Goal: Task Accomplishment & Management: Use online tool/utility

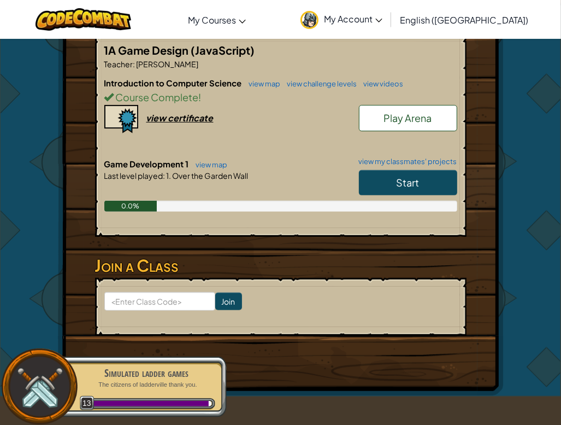
scroll to position [164, 0]
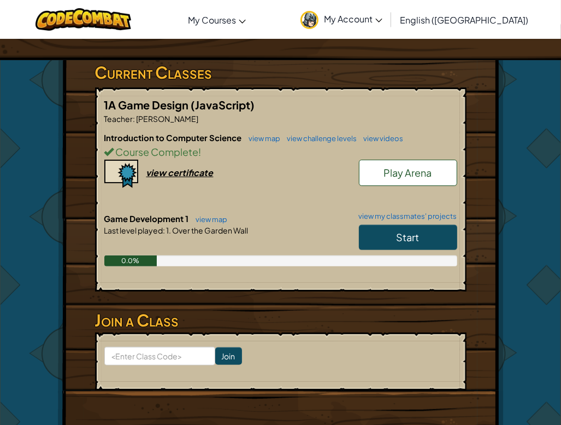
click at [191, 241] on div at bounding box center [280, 246] width 353 height 20
click at [427, 239] on link "Start" at bounding box center [408, 237] width 98 height 25
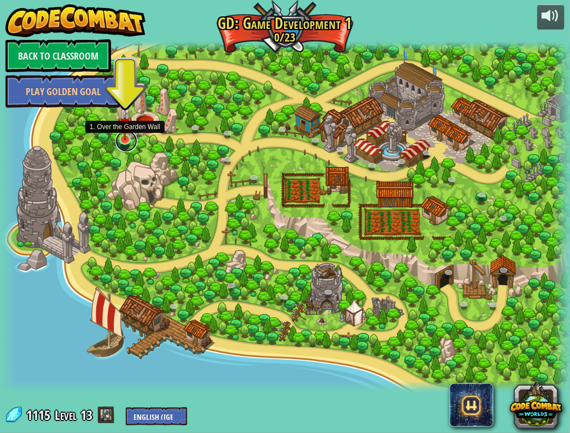
click at [124, 144] on link at bounding box center [126, 141] width 22 height 22
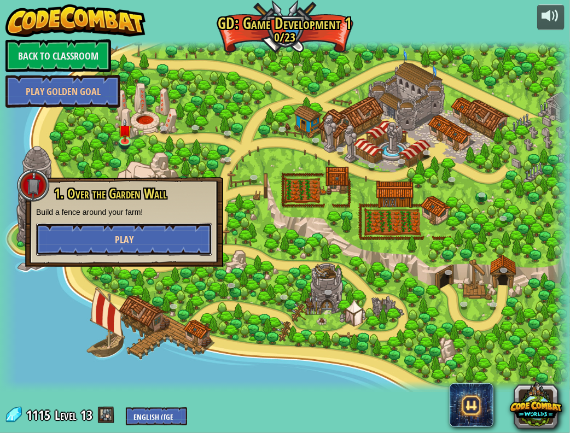
click at [146, 232] on button "Play" at bounding box center [124, 239] width 176 height 33
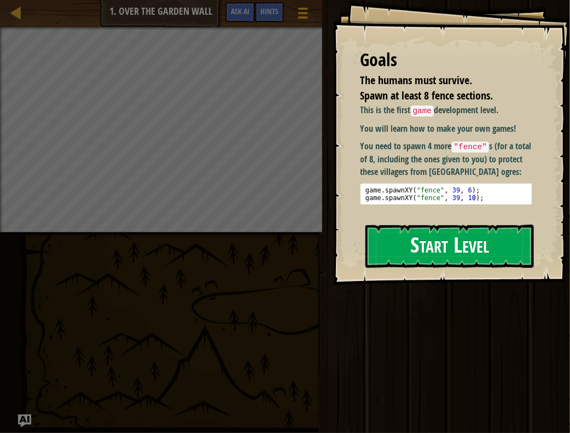
click at [441, 251] on button "Start Level" at bounding box center [449, 246] width 168 height 43
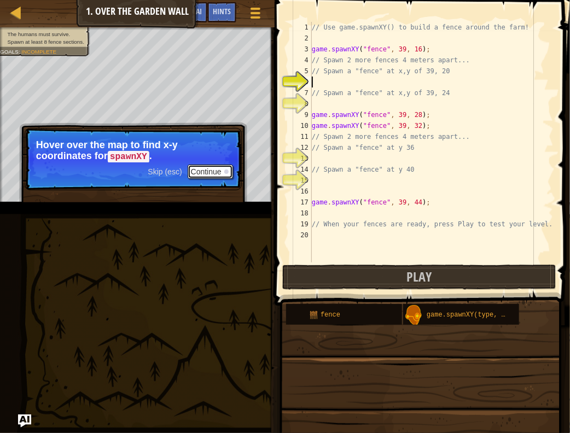
click at [211, 169] on button "Continue" at bounding box center [210, 172] width 45 height 14
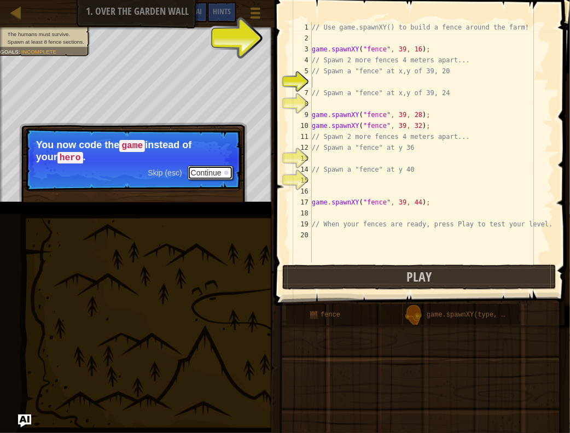
click at [214, 170] on button "Continue" at bounding box center [210, 173] width 45 height 14
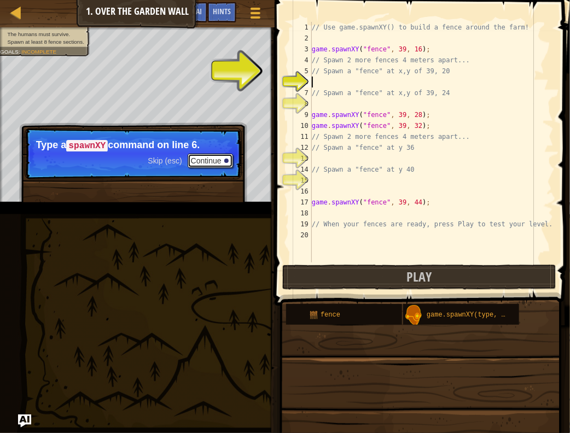
click at [203, 161] on button "Continue" at bounding box center [210, 161] width 45 height 14
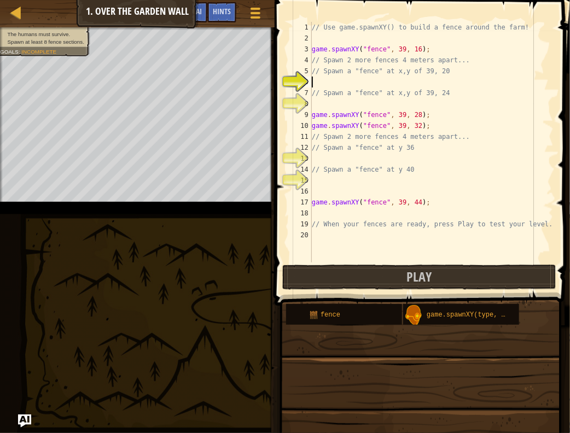
click at [333, 107] on div "// Use game.spawnXY() to build a fence around the farm! game . spawnXY ( "fence…" at bounding box center [431, 153] width 244 height 262
click at [372, 274] on button "Play" at bounding box center [419, 277] width 274 height 25
click at [345, 82] on div "// Use game.spawnXY() to build a fence around the farm! game . spawnXY ( "fence…" at bounding box center [431, 153] width 244 height 262
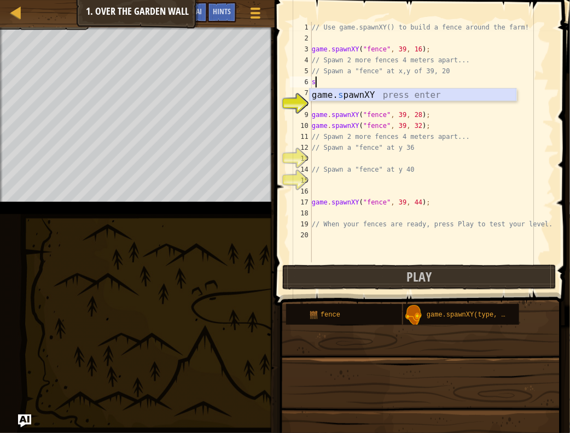
click at [378, 93] on div "game. s pawnXY press enter" at bounding box center [412, 108] width 207 height 39
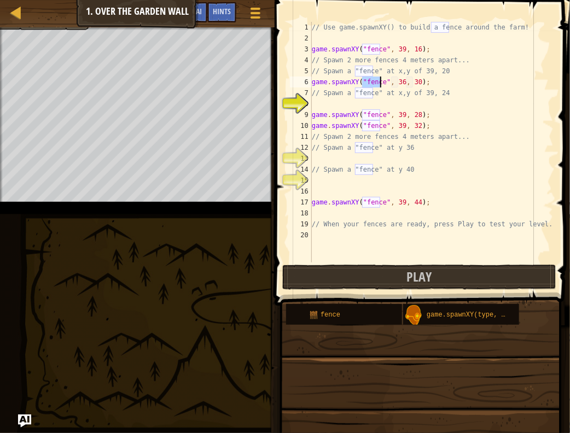
click at [400, 79] on div "// Use game.spawnXY() to build a fence around the farm! game . spawnXY ( "fence…" at bounding box center [431, 153] width 244 height 262
type textarea "game.spawnXY("fence", 39, 38);"
click at [355, 103] on div "// Use game.spawnXY() to build a fence around the farm! game . spawnXY ( "fence…" at bounding box center [431, 153] width 244 height 262
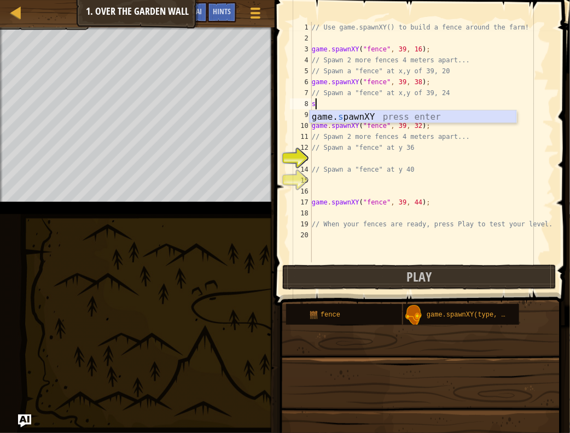
click at [370, 117] on div "game. s pawnXY press enter" at bounding box center [412, 129] width 207 height 39
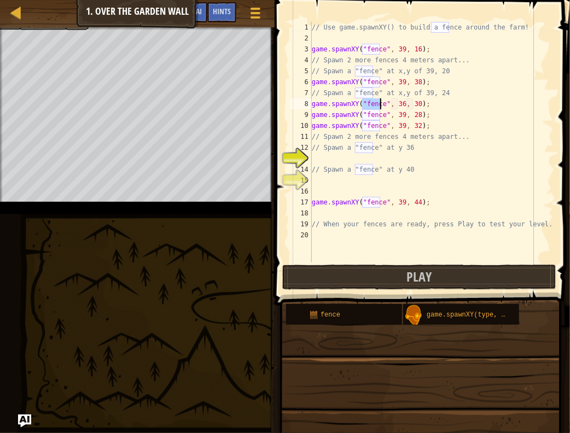
click at [400, 102] on div "// Use game.spawnXY() to build a fence around the farm! game . spawnXY ( "fence…" at bounding box center [431, 153] width 244 height 262
click at [396, 104] on div "// Use game.spawnXY() to build a fence around the farm! game . spawnXY ( "fence…" at bounding box center [431, 153] width 244 height 262
drag, startPoint x: 415, startPoint y: 116, endPoint x: 411, endPoint y: 102, distance: 14.5
click at [411, 102] on div "// Use game.spawnXY() to build a fence around the farm! game . spawnXY ( "fence…" at bounding box center [431, 153] width 244 height 262
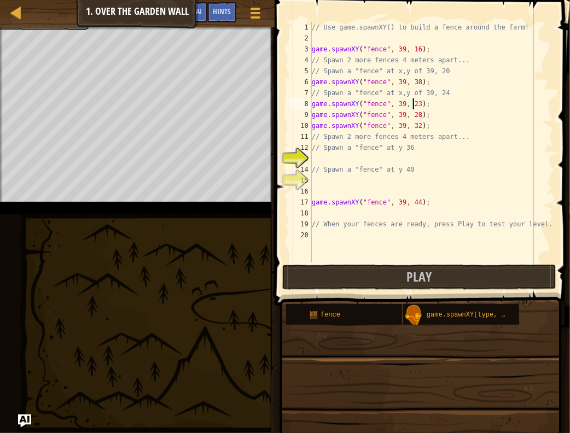
scroll to position [5, 8]
click at [403, 279] on button "Play" at bounding box center [419, 277] width 274 height 25
click at [413, 79] on div "// Use game.spawnXY() to build a fence around the farm! game . spawnXY ( "fence…" at bounding box center [431, 153] width 244 height 262
click at [412, 102] on div "// Use game.spawnXY() to build a fence around the farm! game . spawnXY ( "fence…" at bounding box center [431, 153] width 244 height 262
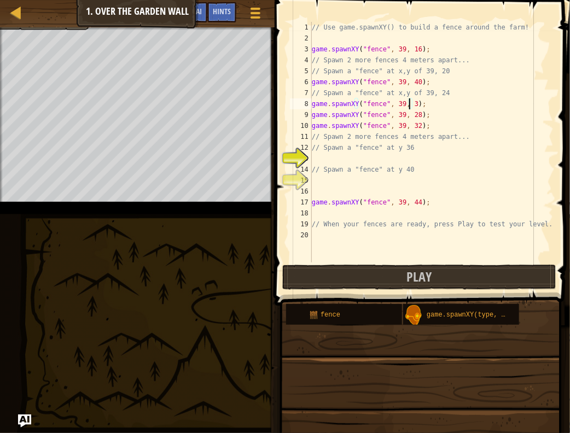
type textarea "game.spawnXY("fence", 39, 36);"
click at [333, 163] on div "// Use game.spawnXY() to build a fence around the farm! game . spawnXY ( "fence…" at bounding box center [431, 153] width 244 height 262
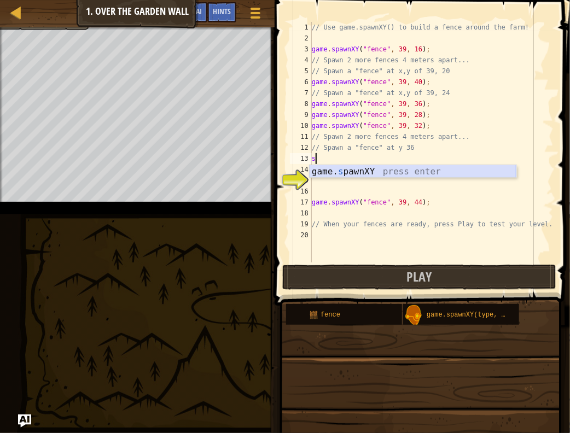
click at [337, 167] on div "game. s pawnXY press enter" at bounding box center [412, 184] width 207 height 39
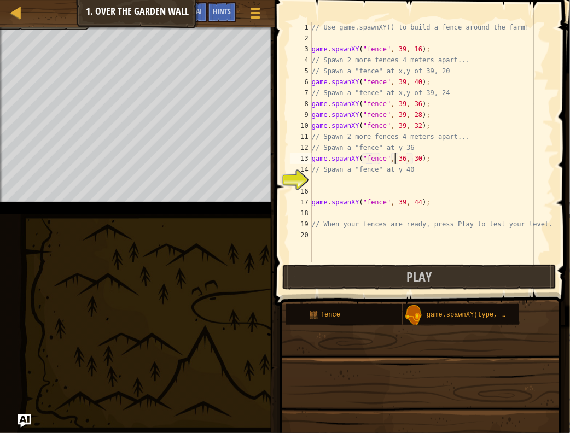
click at [395, 157] on div "// Use game.spawnXY() to build a fence around the farm! game . spawnXY ( "fence…" at bounding box center [431, 153] width 244 height 262
type textarea "game.spawnXY("fence", 39, 25);"
click at [336, 189] on div "// Use game.spawnXY() to build a fence around the farm! game . spawnXY ( "fence…" at bounding box center [431, 153] width 244 height 262
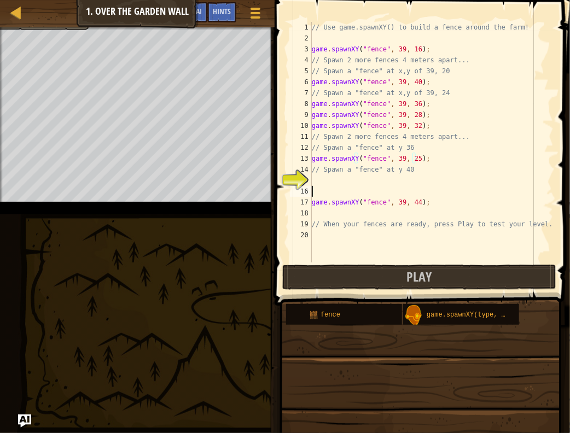
scroll to position [5, 0]
click at [337, 179] on div "// Use game.spawnXY() to build a fence around the farm! game . spawnXY ( "fence…" at bounding box center [431, 153] width 244 height 262
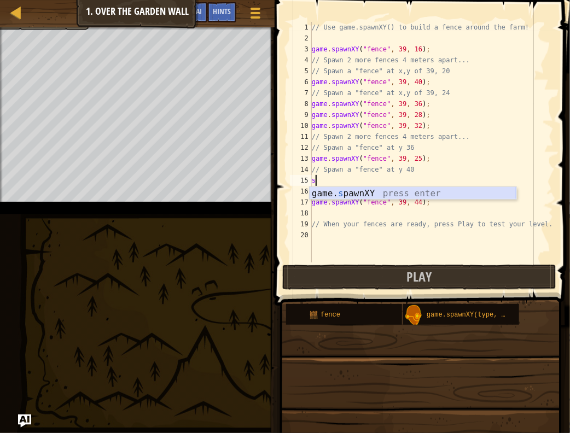
click at [344, 192] on div "game. s pawnXY press enter" at bounding box center [412, 206] width 207 height 39
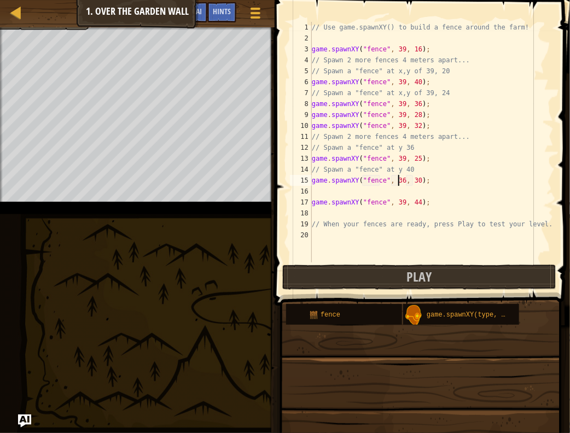
click at [399, 180] on div "// Use game.spawnXY() to build a fence around the farm! game . spawnXY ( "fence…" at bounding box center [431, 153] width 244 height 262
click at [413, 180] on div "// Use game.spawnXY() to build a fence around the farm! game . spawnXY ( "fence…" at bounding box center [431, 153] width 244 height 262
type textarea "game.spawnXY("fence", 39, 21);"
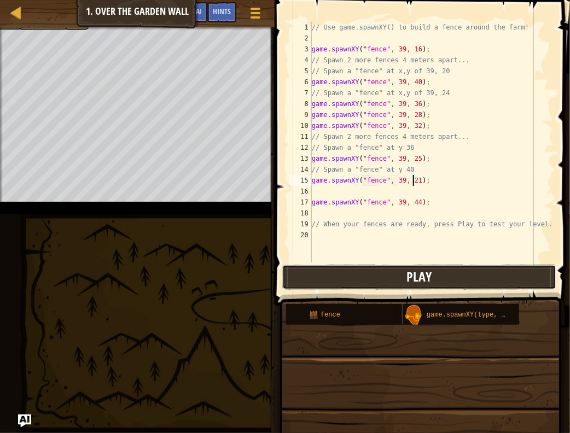
click at [449, 270] on button "Play" at bounding box center [419, 277] width 274 height 25
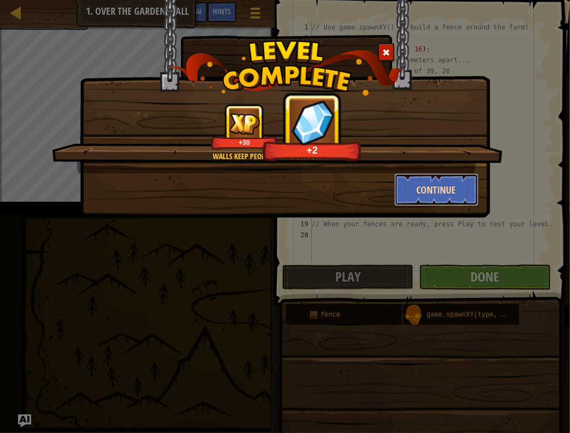
click at [437, 188] on button "Continue" at bounding box center [436, 189] width 85 height 33
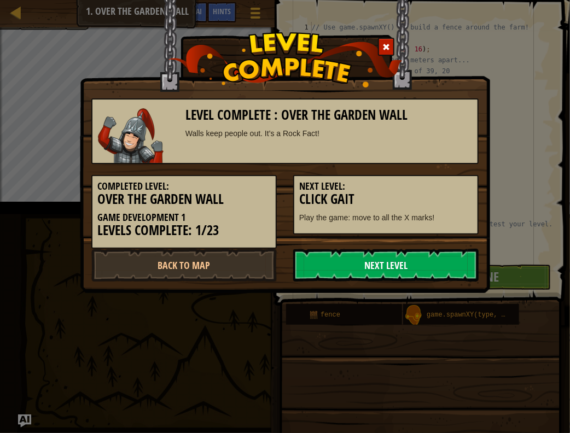
click at [414, 270] on link "Next Level" at bounding box center [385, 265] width 185 height 33
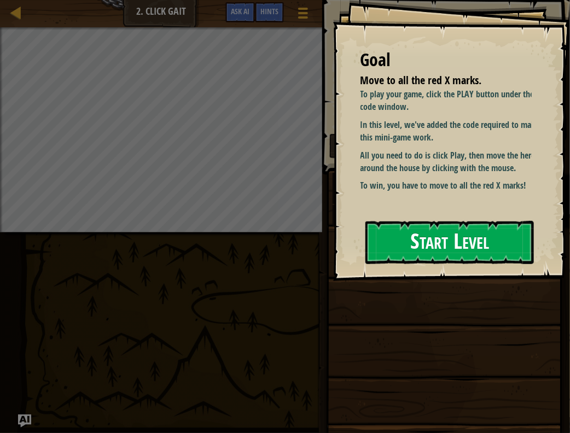
click at [409, 240] on button "Start Level" at bounding box center [449, 242] width 168 height 43
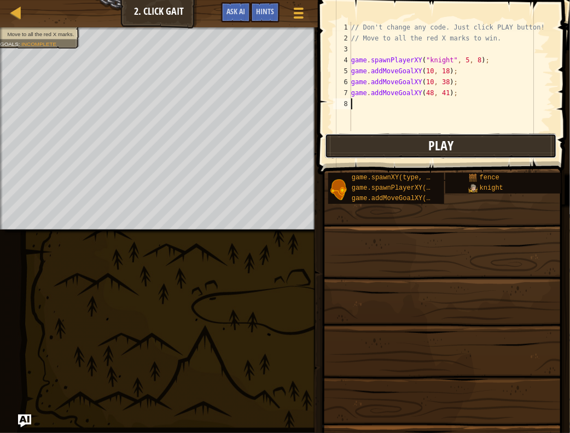
click at [492, 150] on button "Play" at bounding box center [441, 145] width 232 height 25
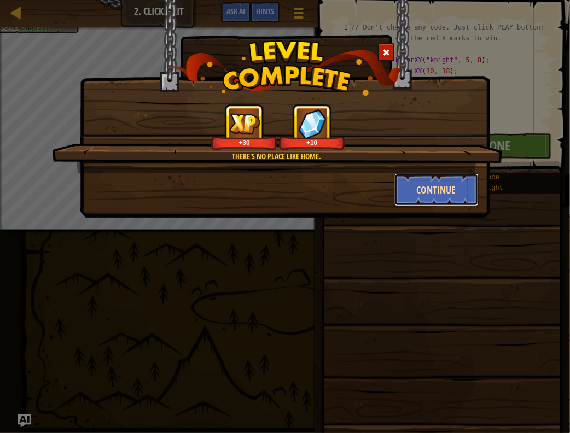
click at [426, 184] on button "Continue" at bounding box center [436, 189] width 85 height 33
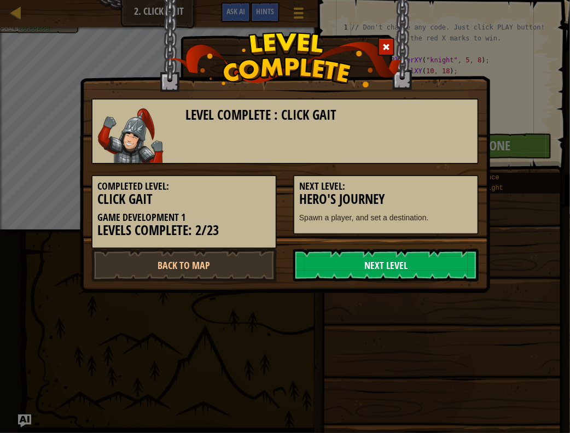
click at [367, 267] on link "Next Level" at bounding box center [385, 265] width 185 height 33
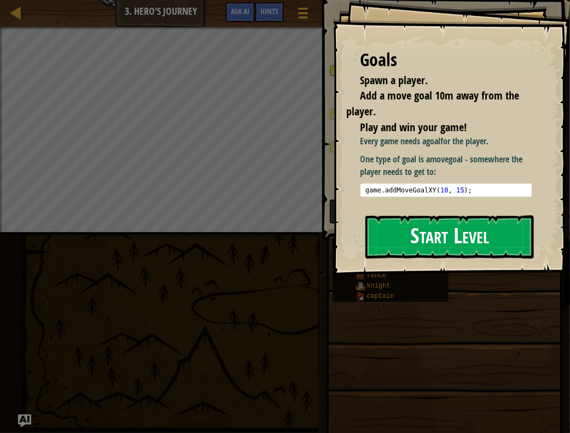
click at [461, 227] on button "Start Level" at bounding box center [449, 236] width 168 height 43
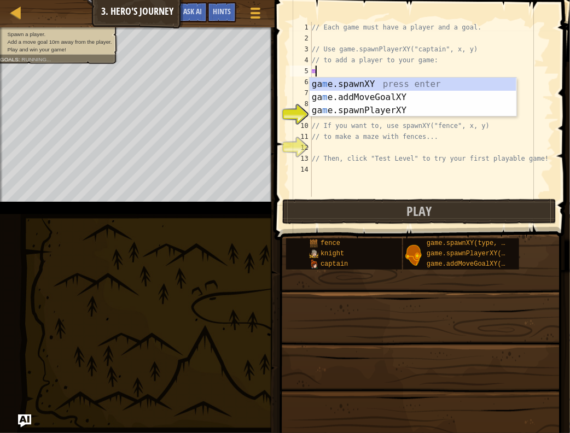
scroll to position [5, 0]
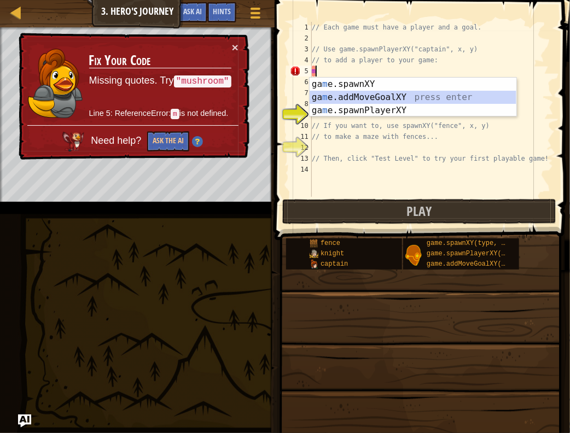
click at [411, 96] on div "ga m e.spawnXY press enter ga m e.addMoveGoalXY press enter ga m e.spawnPlayerX…" at bounding box center [412, 111] width 207 height 66
type textarea "game.addMoveGoalXY(36, 30);"
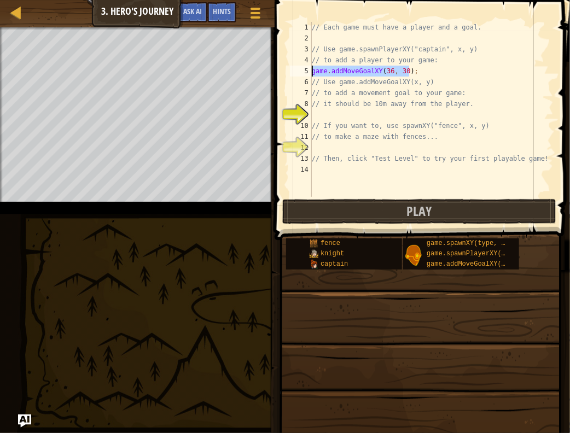
drag, startPoint x: 412, startPoint y: 72, endPoint x: 300, endPoint y: 72, distance: 112.6
click at [300, 72] on div "game.addMoveGoalXY(36, 30); 1 2 3 4 5 6 7 8 9 10 11 12 13 14 // Each game must …" at bounding box center [421, 109] width 266 height 175
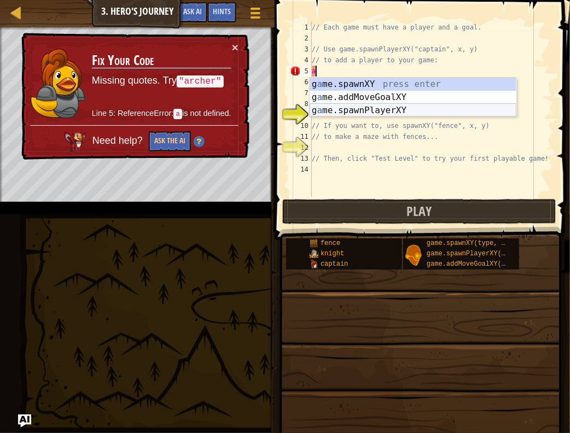
click at [378, 109] on div "g a me.spawnXY press enter g a me.addMoveGoalXY press enter g a me.spawnPlayerX…" at bounding box center [412, 111] width 207 height 66
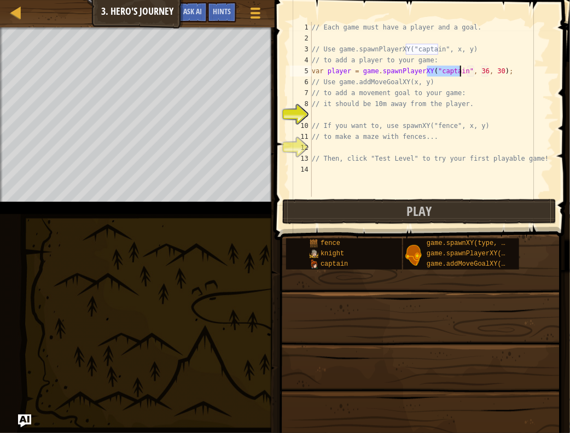
click at [472, 71] on div "// Each game must have a player and a goal. // Use game.spawnPlayerXY("captain"…" at bounding box center [431, 120] width 244 height 197
type textarea "var player = game.spawnPlayerXY("captain", 22, 30);"
click at [333, 111] on div "// Each game must have a player and a goal. // Use game.spawnPlayerXY("captain"…" at bounding box center [431, 120] width 244 height 197
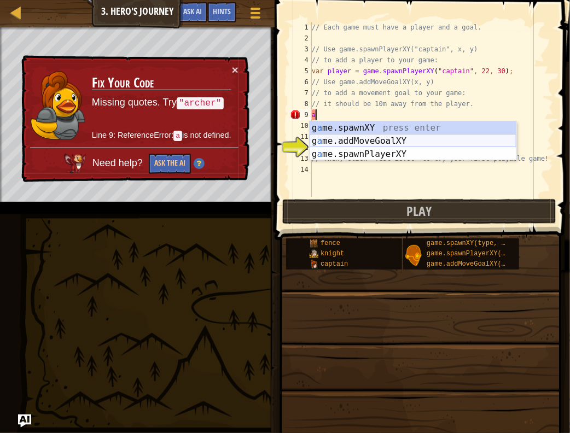
click at [403, 139] on div "g a me.spawnXY press enter g a me.addMoveGoalXY press enter g a me.spawnPlayerX…" at bounding box center [412, 154] width 207 height 66
type textarea "game.addMoveGoalXY(36, 30);"
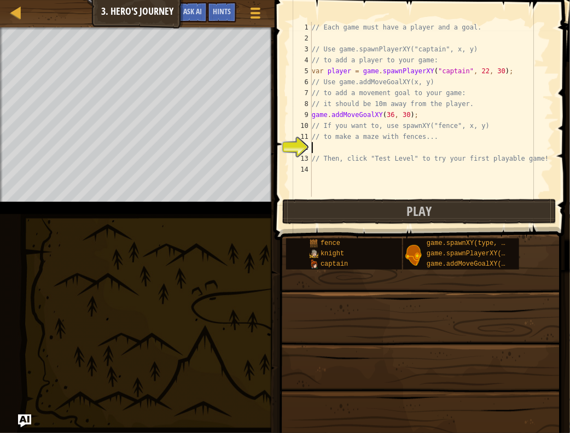
click at [352, 147] on div "// Each game must have a player and a goal. // Use game.spawnPlayerXY("captain"…" at bounding box center [431, 120] width 244 height 197
type textarea "f"
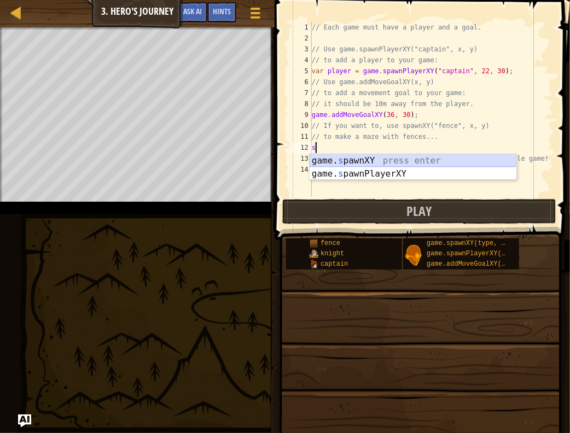
click at [386, 160] on div "game. s pawnXY press enter game. s pawnPlayerXY press enter" at bounding box center [412, 180] width 207 height 52
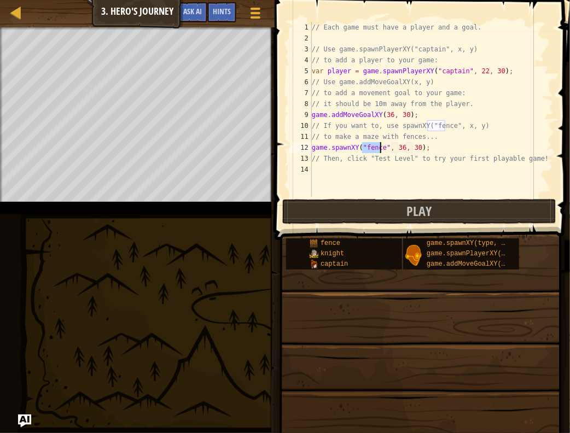
click at [399, 148] on div "// Each game must have a player and a goal. // Use game.spawnPlayerXY("captain"…" at bounding box center [431, 120] width 244 height 197
type textarea "game.spawnXY("fence", 28, 30);"
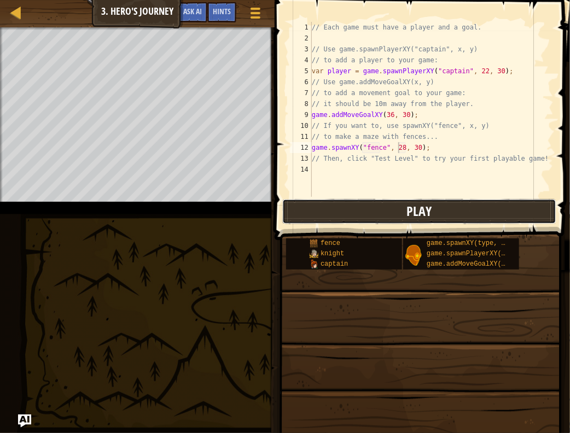
click at [439, 213] on button "Play" at bounding box center [419, 211] width 274 height 25
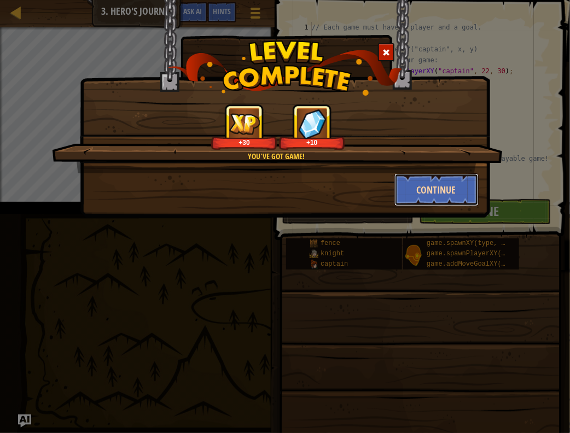
click at [412, 187] on button "Continue" at bounding box center [436, 189] width 85 height 33
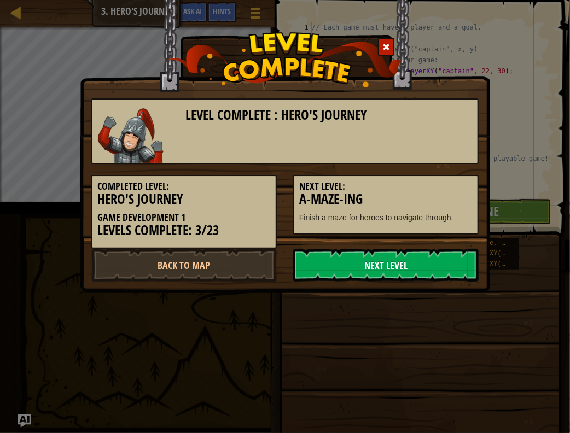
click at [415, 277] on link "Next Level" at bounding box center [385, 265] width 185 height 33
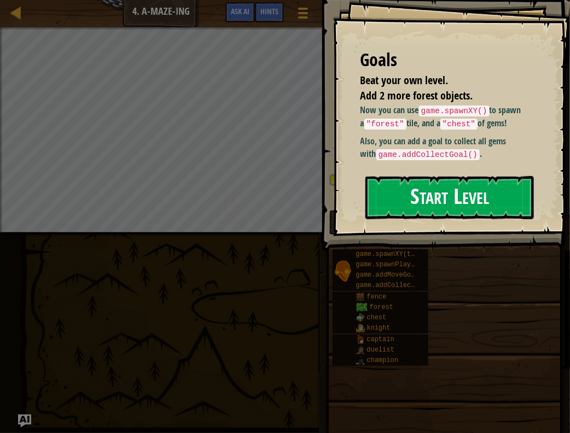
click at [450, 203] on button "Start Level" at bounding box center [449, 197] width 168 height 43
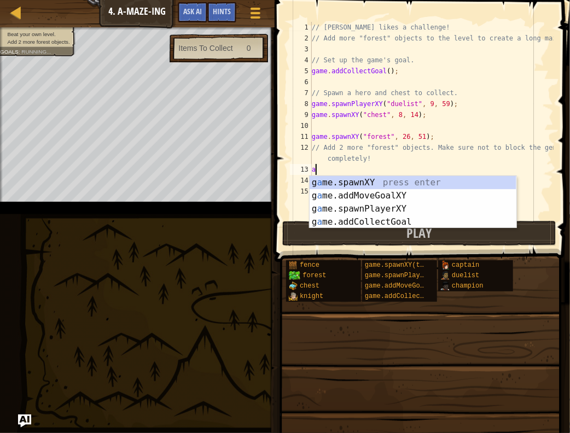
scroll to position [5, 0]
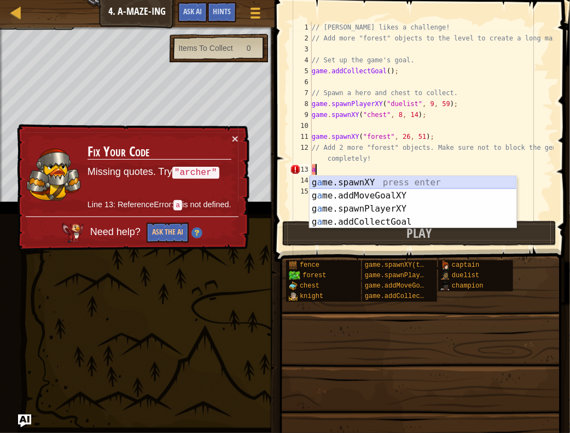
click at [377, 176] on div "g a me.spawnXY press enter g a me.addMoveGoalXY press enter g a me.spawnPlayerX…" at bounding box center [412, 215] width 207 height 79
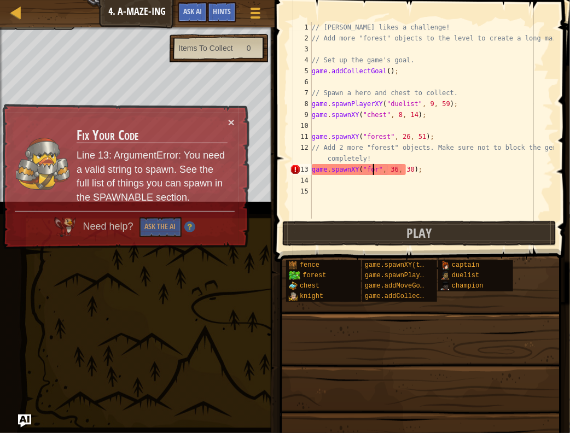
scroll to position [5, 5]
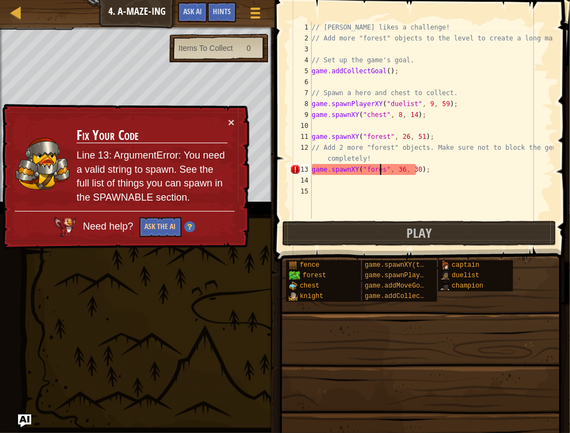
type textarea "game.spawnXY("forest", 36, 30);"
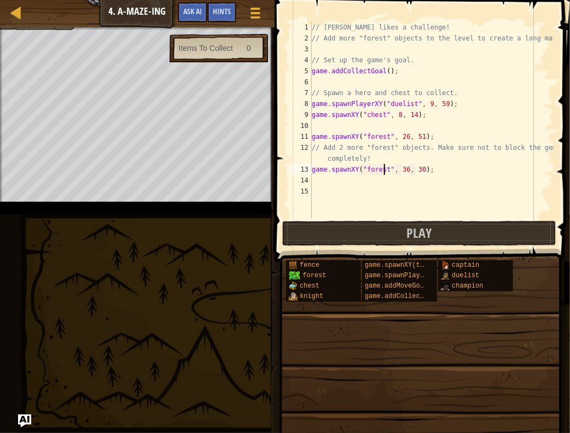
click at [369, 183] on div "// [PERSON_NAME] likes a challenge! // Add more "forest" objects to the level t…" at bounding box center [431, 131] width 244 height 219
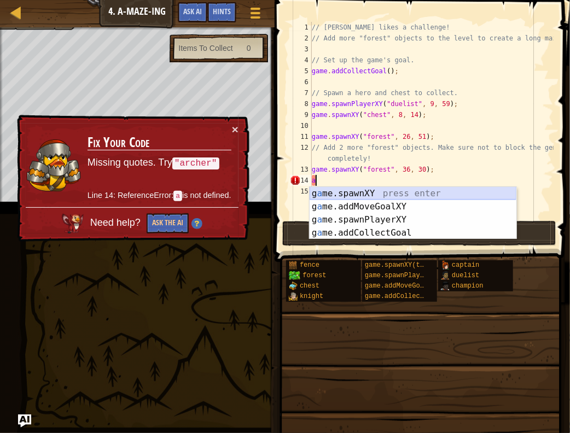
drag, startPoint x: 415, startPoint y: 197, endPoint x: 406, endPoint y: 188, distance: 13.5
click at [412, 194] on div "g a me.spawnXY press enter g a me.addMoveGoalXY press enter g a me.spawnPlayerX…" at bounding box center [412, 226] width 207 height 79
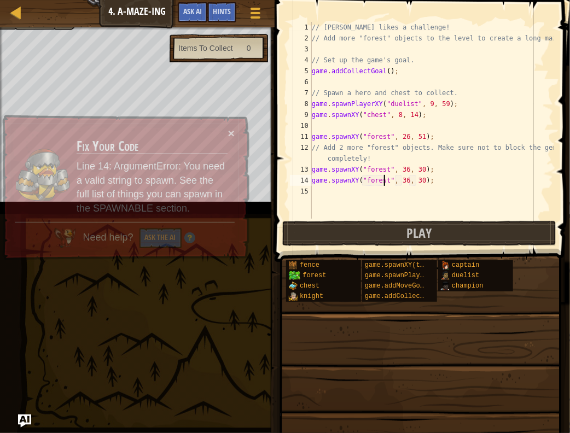
scroll to position [5, 5]
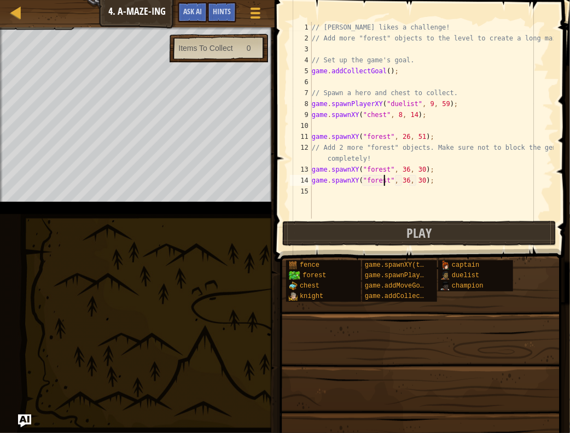
click at [403, 181] on div "// [PERSON_NAME] likes a challenge! // Add more "forest" objects to the level t…" at bounding box center [431, 131] width 244 height 219
type textarea "game.spawnXY("forest", 58, 8);"
click at [419, 231] on span "Play" at bounding box center [418, 232] width 25 height 17
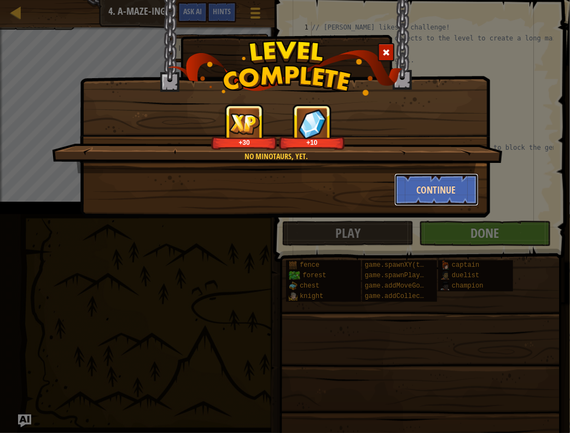
click at [456, 196] on button "Continue" at bounding box center [436, 189] width 85 height 33
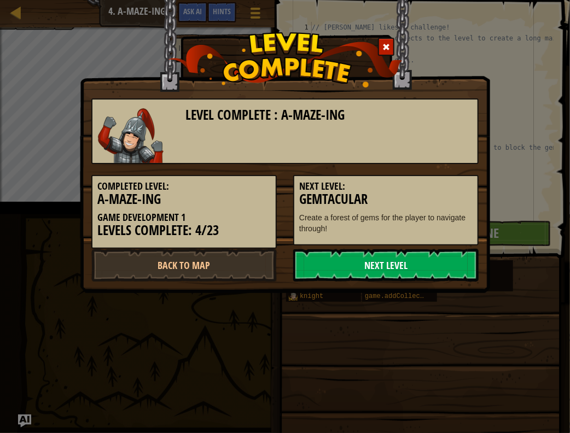
click at [446, 251] on link "Next Level" at bounding box center [385, 265] width 185 height 33
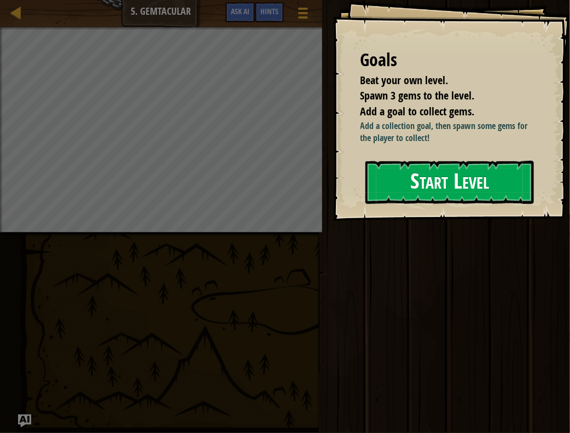
click at [453, 185] on button "Start Level" at bounding box center [449, 182] width 168 height 43
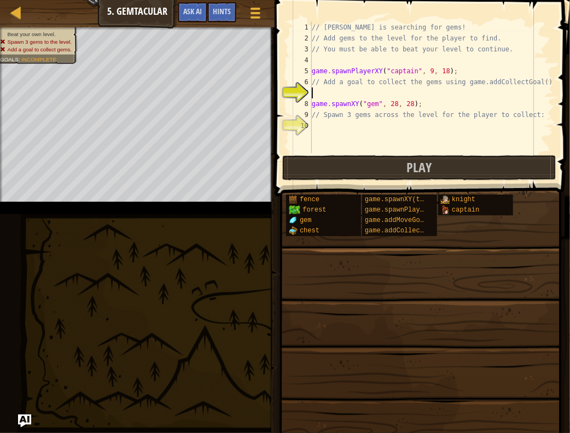
type textarea "a"
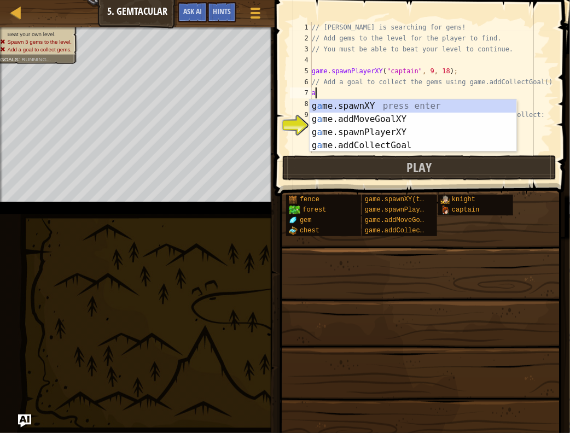
scroll to position [5, 0]
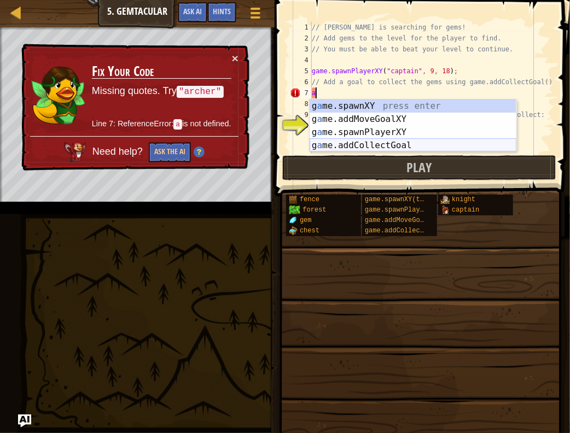
click at [400, 145] on div "g a me.spawnXY press enter g a me.addMoveGoalXY press enter g a me.spawnPlayerX…" at bounding box center [412, 138] width 207 height 79
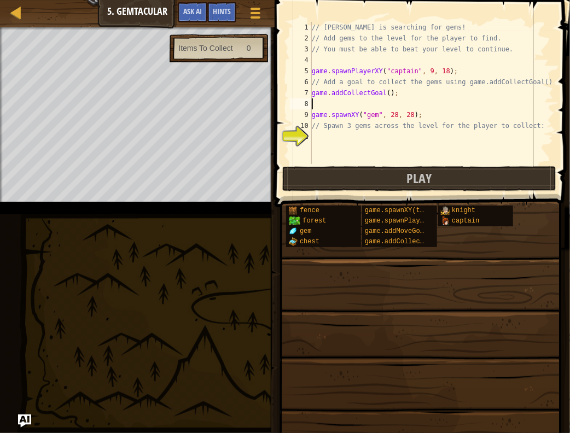
click at [315, 139] on div "// [PERSON_NAME] is searching for gems! // Add gems to the level for the player…" at bounding box center [431, 104] width 244 height 164
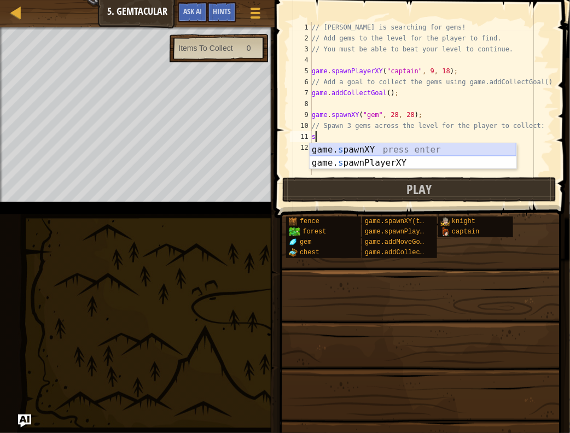
click at [345, 150] on div "game. s pawnXY press enter game. s pawnPlayerXY press enter" at bounding box center [412, 169] width 207 height 52
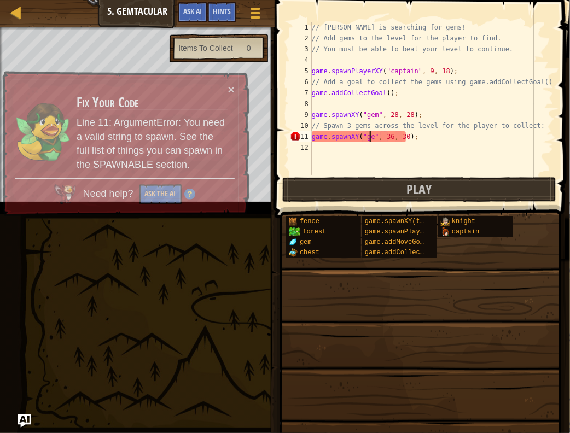
scroll to position [5, 5]
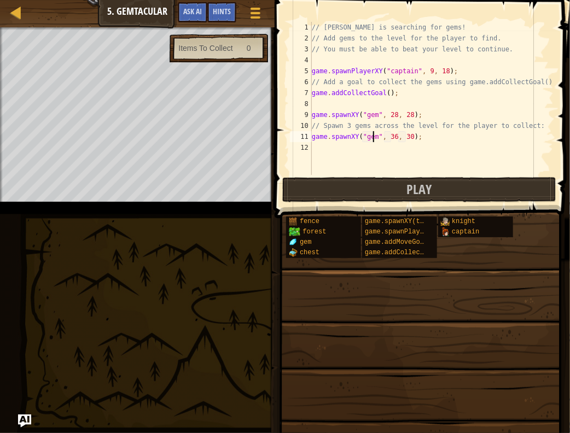
click at [391, 136] on div "// [PERSON_NAME] is searching for gems! // Add gems to the level for the player…" at bounding box center [431, 109] width 244 height 175
click at [390, 134] on div "// [PERSON_NAME] is searching for gems! // Add gems to the level for the player…" at bounding box center [431, 109] width 244 height 175
type textarea "game.spawnXY("gem", 46, 20);"
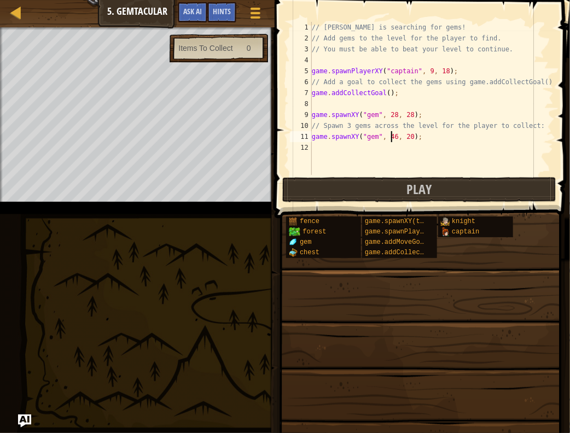
click at [348, 150] on div "// [PERSON_NAME] is searching for gems! // Add gems to the level for the player…" at bounding box center [431, 109] width 244 height 175
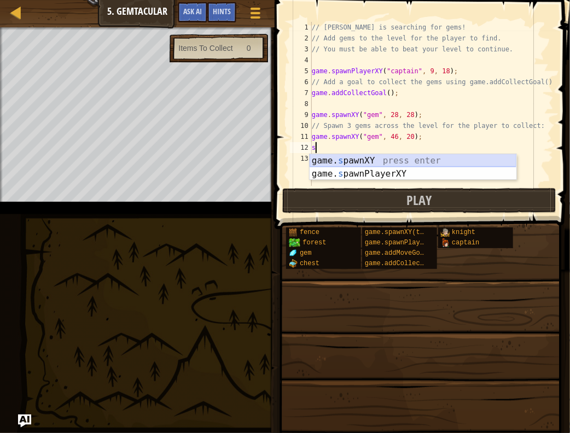
click at [357, 161] on div "game. s pawnXY press enter game. s pawnPlayerXY press enter" at bounding box center [412, 180] width 207 height 52
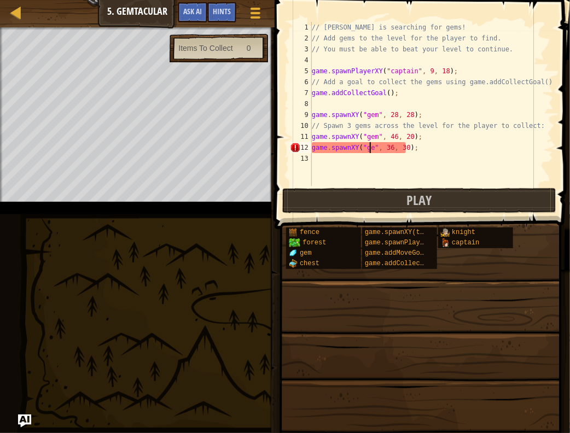
scroll to position [5, 5]
click at [389, 148] on div "// [PERSON_NAME] is searching for gems! // Add gems to the level for the player…" at bounding box center [431, 115] width 244 height 186
click at [405, 148] on div "// [PERSON_NAME] is searching for gems! // Add gems to the level for the player…" at bounding box center [431, 115] width 244 height 186
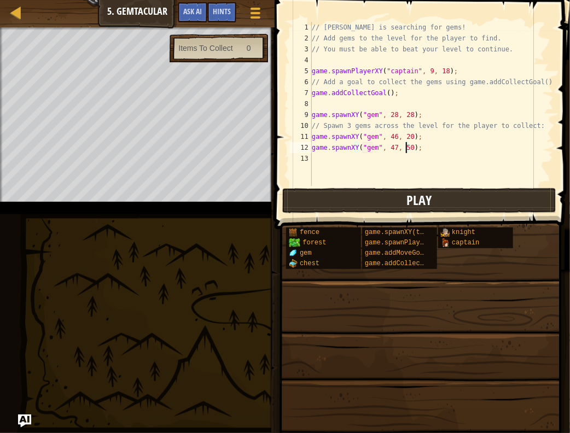
type textarea "game.spawnXY("gem", 47, 50);"
click at [441, 195] on button "Play" at bounding box center [419, 200] width 274 height 25
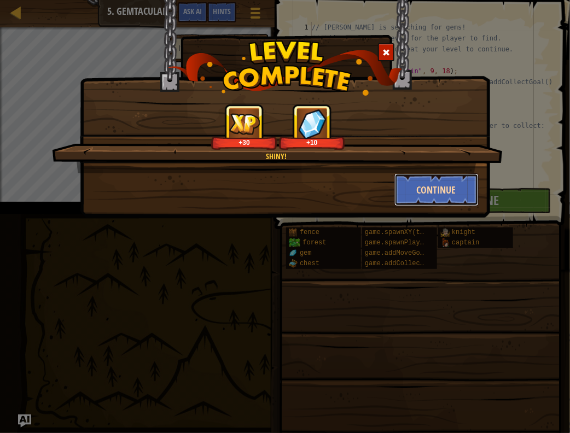
click at [423, 190] on button "Continue" at bounding box center [436, 189] width 85 height 33
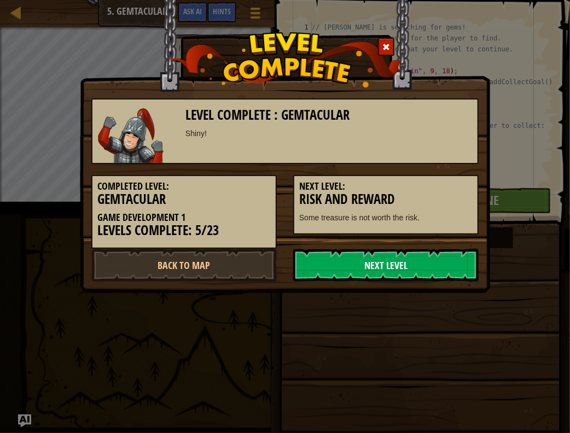
click at [344, 260] on link "Next Level" at bounding box center [385, 265] width 185 height 33
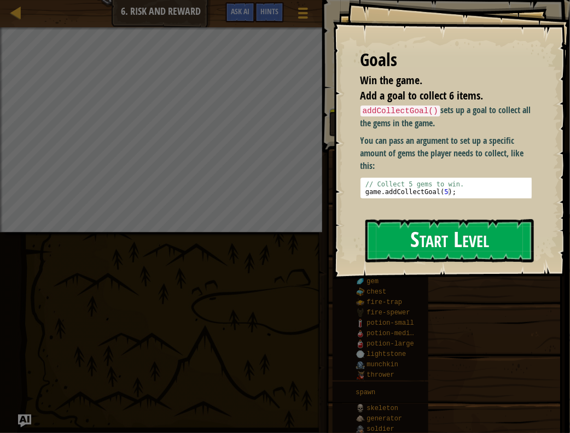
click at [444, 241] on button "Start Level" at bounding box center [449, 240] width 168 height 43
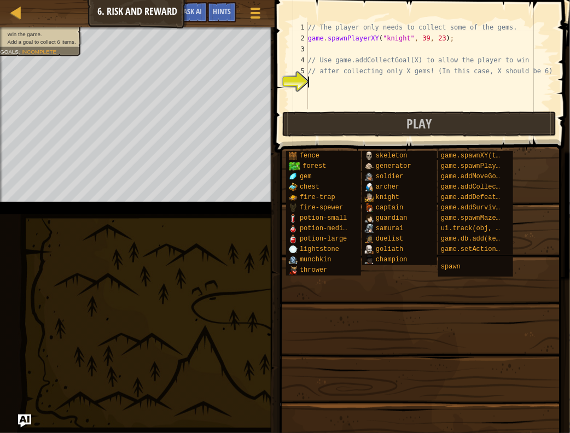
type textarea "c"
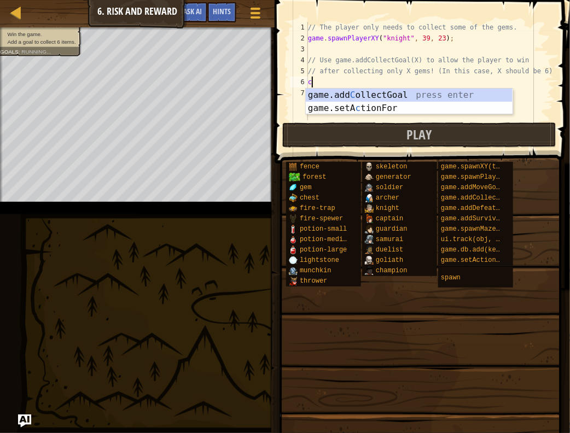
scroll to position [5, 0]
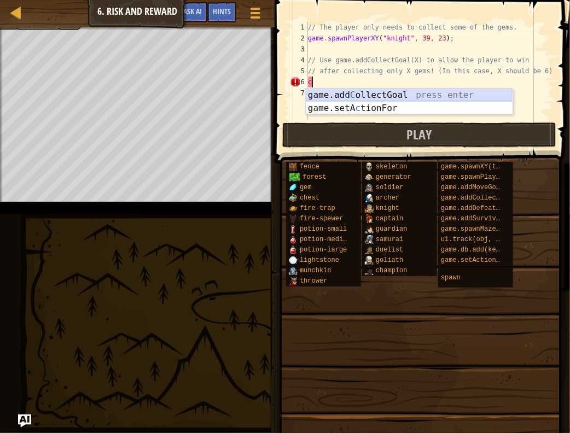
click at [381, 96] on div "game.add C ollectGoal press enter game.setA c tionFor press enter" at bounding box center [409, 115] width 207 height 52
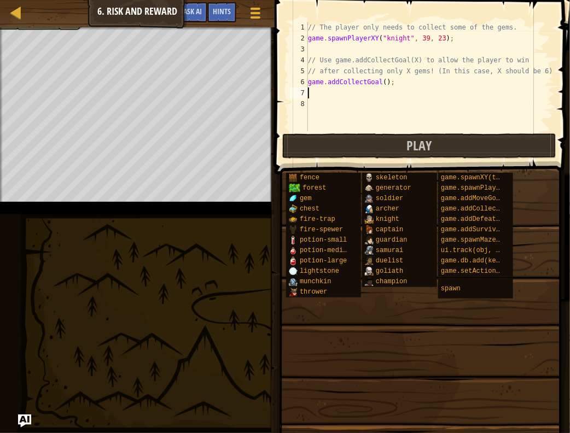
click at [381, 84] on div "// The player only needs to collect some of the gems. game . spawnPlayerXY ( "k…" at bounding box center [430, 87] width 248 height 131
type textarea "game.addCollectGoal(5);"
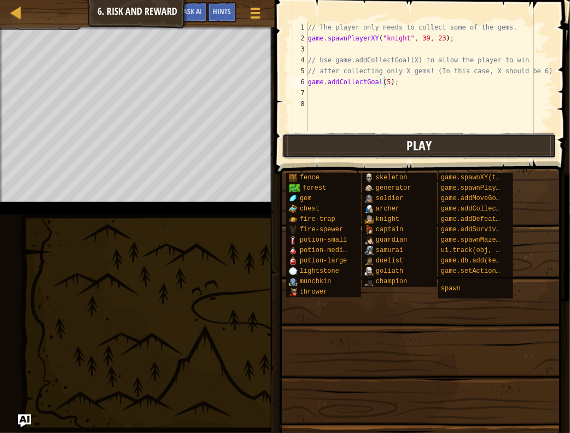
click at [425, 148] on span "Play" at bounding box center [418, 145] width 25 height 17
click at [319, 115] on div "// The player only needs to collect some of the gems. game . spawnPlayerXY ( "k…" at bounding box center [430, 87] width 248 height 131
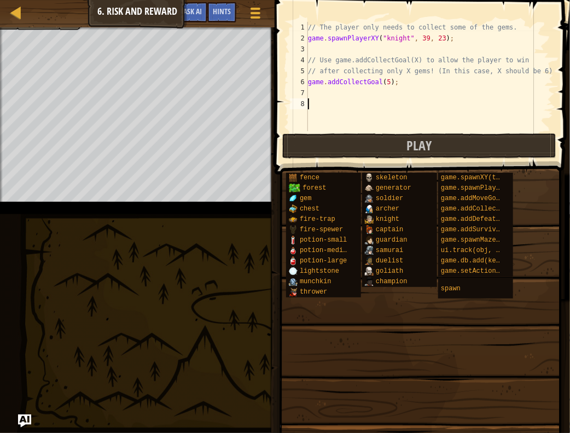
click at [344, 95] on div "// The player only needs to collect some of the gems. game . spawnPlayerXY ( "k…" at bounding box center [430, 87] width 248 height 131
click at [383, 83] on div "// The player only needs to collect some of the gems. game . spawnPlayerXY ( "k…" at bounding box center [430, 87] width 248 height 131
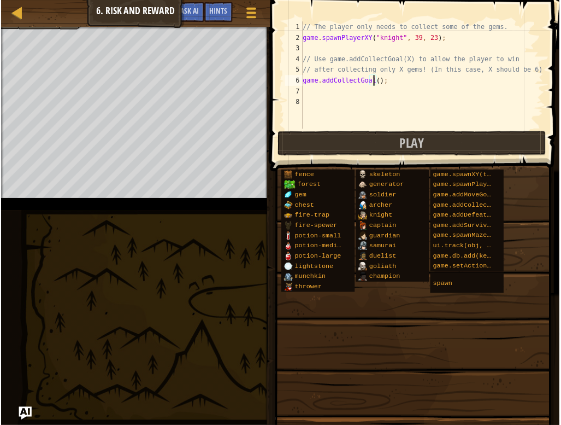
scroll to position [5, 6]
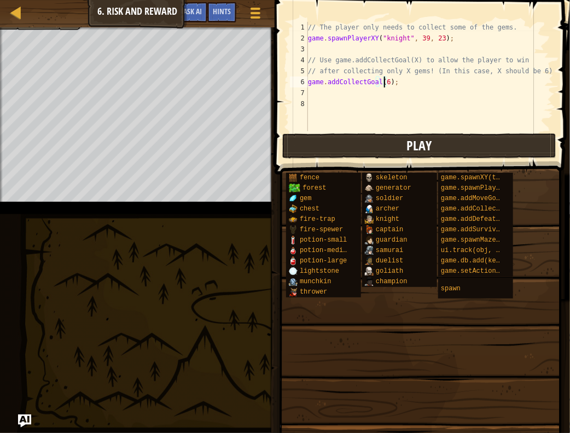
type textarea "game.addCollectGoal(6);"
click at [441, 141] on button "Play" at bounding box center [419, 145] width 274 height 25
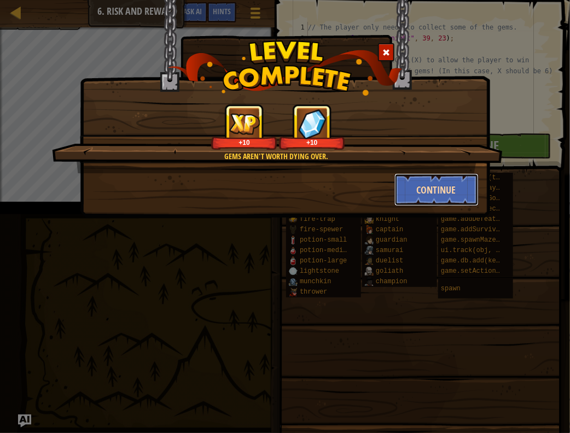
click at [400, 186] on button "Continue" at bounding box center [436, 189] width 85 height 33
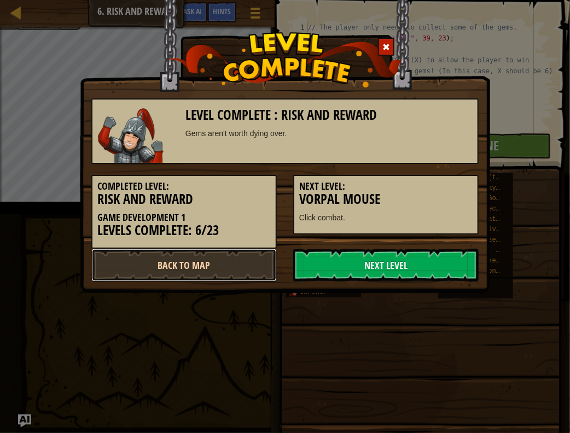
click at [201, 265] on link "Back to Map" at bounding box center [183, 265] width 185 height 33
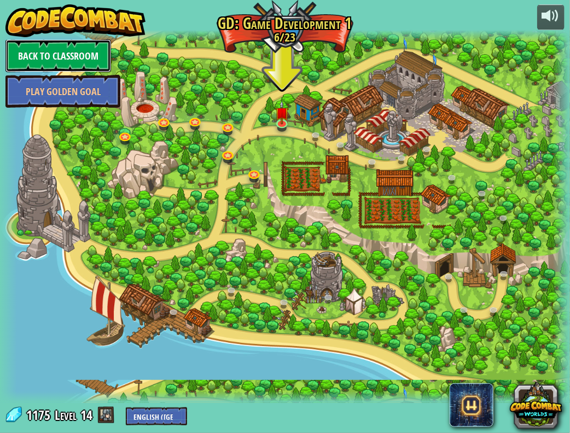
click at [87, 58] on link "Back to Classroom" at bounding box center [58, 55] width 106 height 33
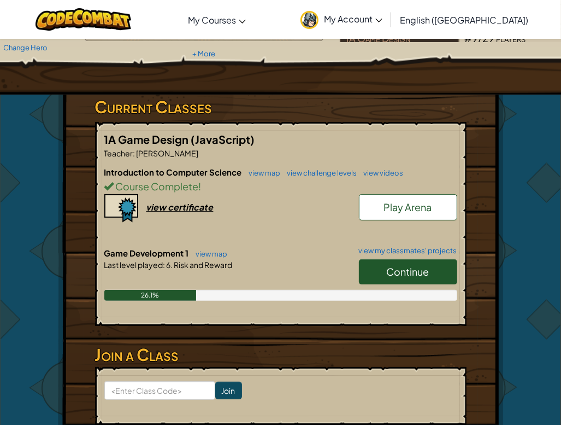
scroll to position [219, 0]
